Goal: Task Accomplishment & Management: Use online tool/utility

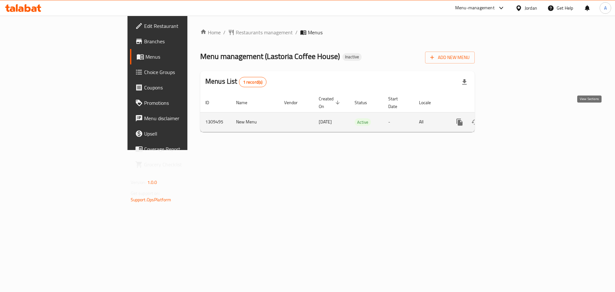
click at [510, 118] on icon "enhanced table" at bounding box center [506, 122] width 8 height 8
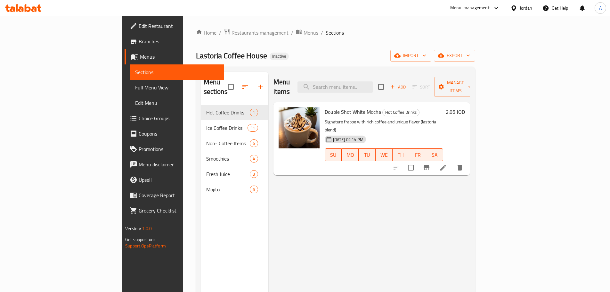
click at [135, 86] on span "Full Menu View" at bounding box center [177, 88] width 84 height 8
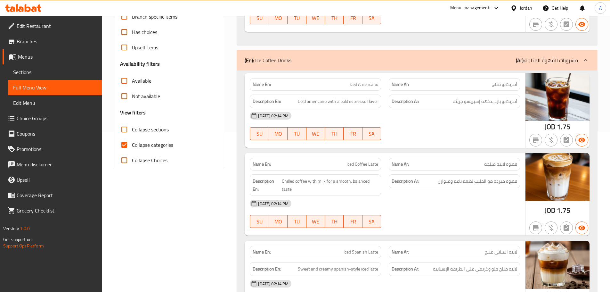
scroll to position [160, 0]
click at [149, 144] on span "Collapse categories" at bounding box center [152, 145] width 41 height 8
click at [132, 144] on input "Collapse categories" at bounding box center [124, 144] width 15 height 15
checkbox input "false"
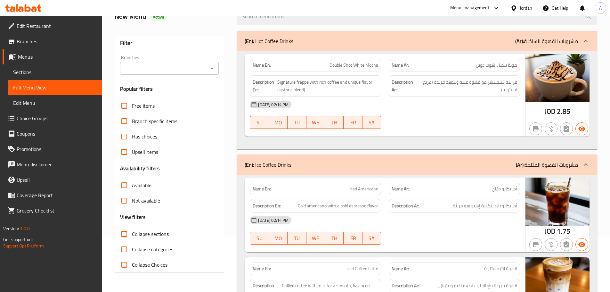
scroll to position [0, 0]
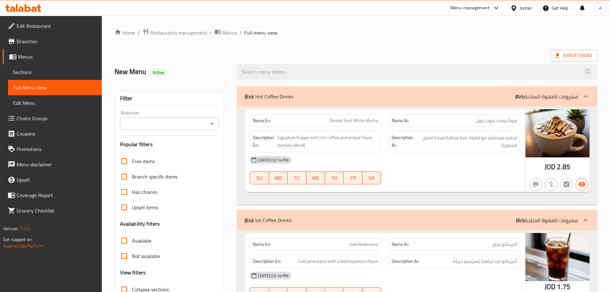
click at [577, 62] on div at bounding box center [417, 72] width 368 height 24
click at [579, 56] on span "Export Menu" at bounding box center [574, 56] width 37 height 8
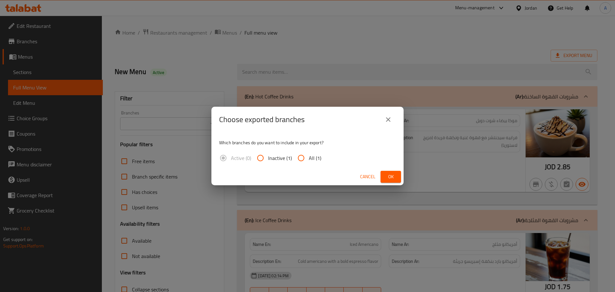
click at [310, 159] on span "All (1)" at bounding box center [315, 158] width 12 height 8
click at [309, 159] on input "All (1)" at bounding box center [300, 157] width 15 height 15
radio input "true"
click at [384, 173] on button "Ok" at bounding box center [391, 177] width 21 height 12
